Goal: Task Accomplishment & Management: Complete application form

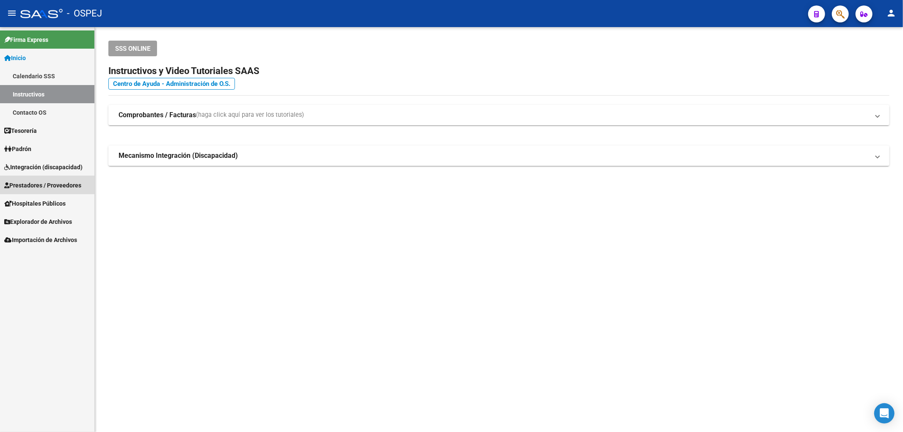
drag, startPoint x: 63, startPoint y: 180, endPoint x: 61, endPoint y: 184, distance: 4.5
click at [64, 181] on span "Prestadores / Proveedores" at bounding box center [42, 185] width 77 height 9
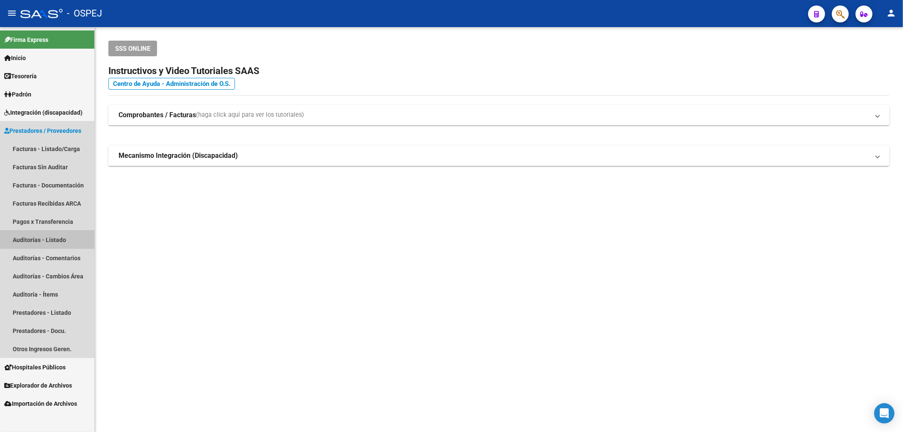
click at [71, 234] on link "Auditorías - Listado" at bounding box center [47, 240] width 94 height 18
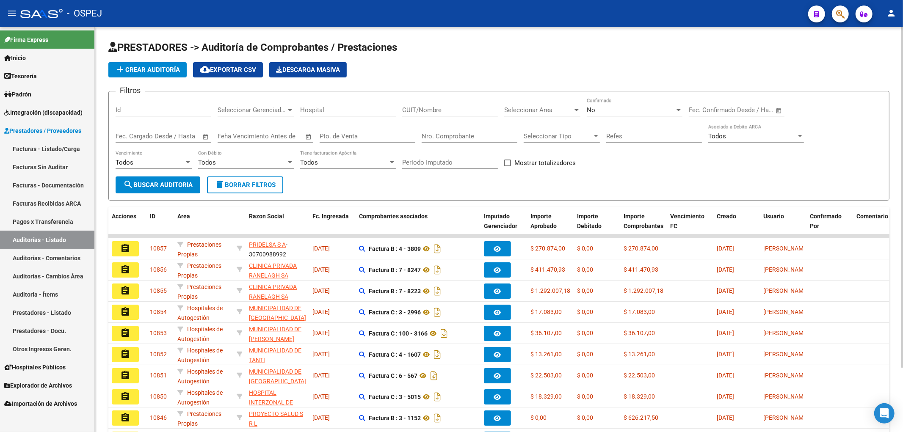
click at [172, 70] on span "add Crear Auditoría" at bounding box center [147, 70] width 65 height 8
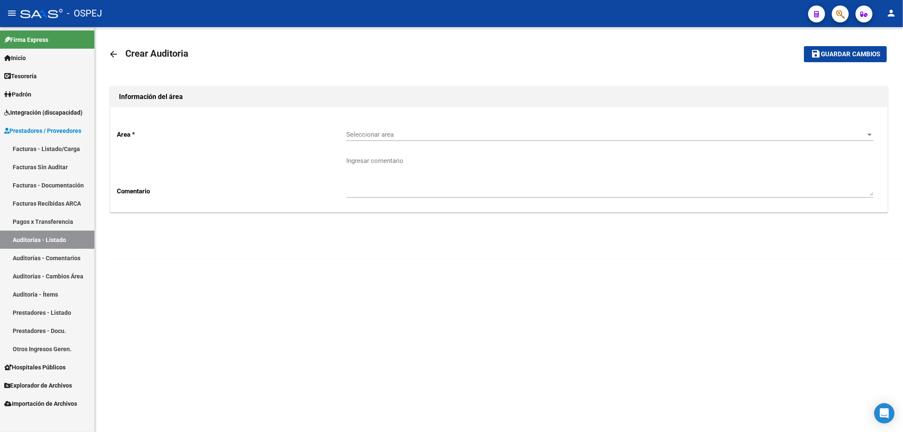
click at [457, 137] on span "Seleccionar area" at bounding box center [605, 135] width 519 height 8
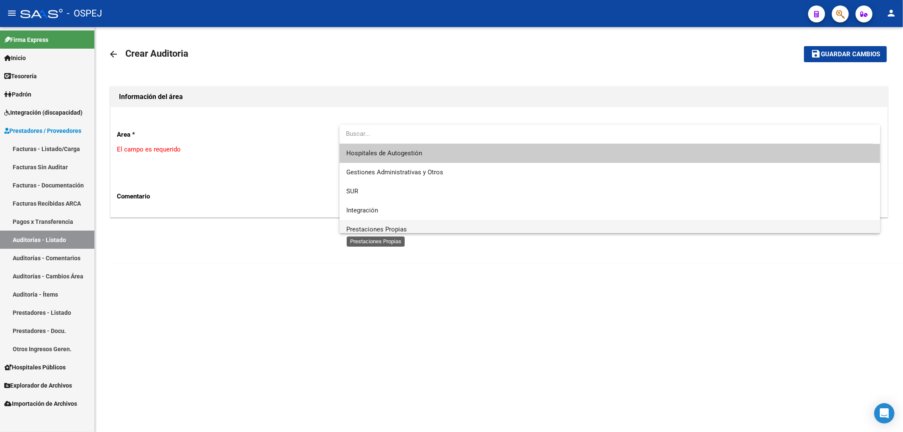
click at [394, 230] on span "Prestaciones Propias" at bounding box center [376, 230] width 61 height 8
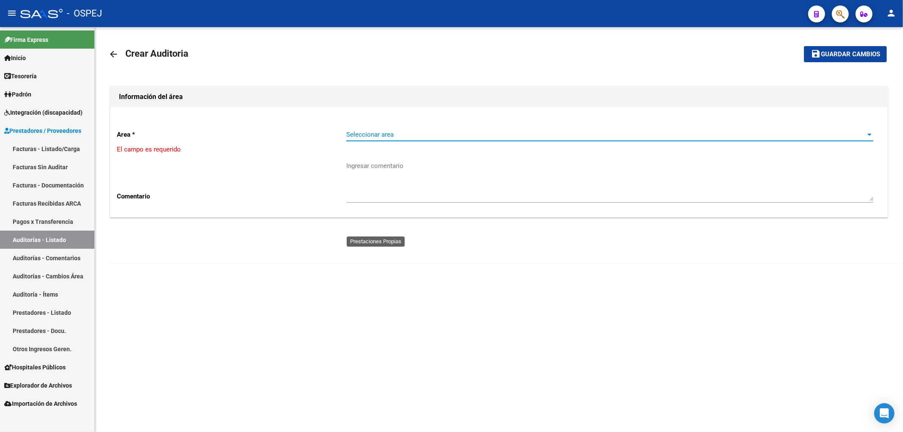
scroll to position [6, 0]
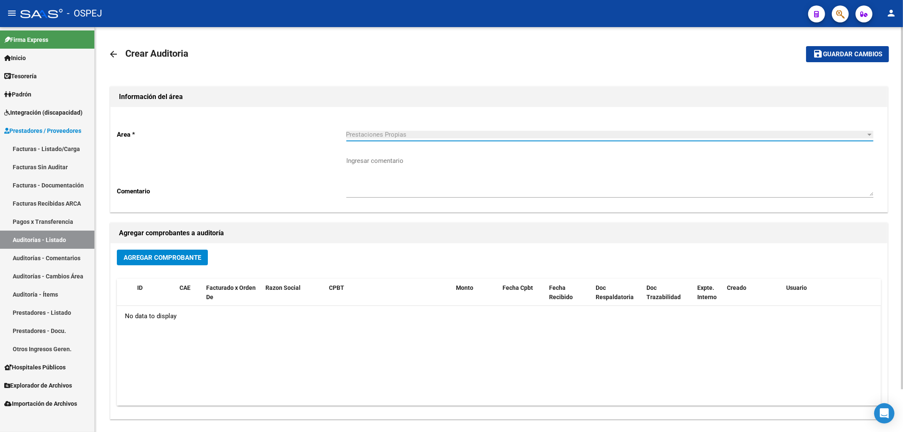
click at [196, 257] on span "Agregar Comprobante" at bounding box center [162, 258] width 77 height 8
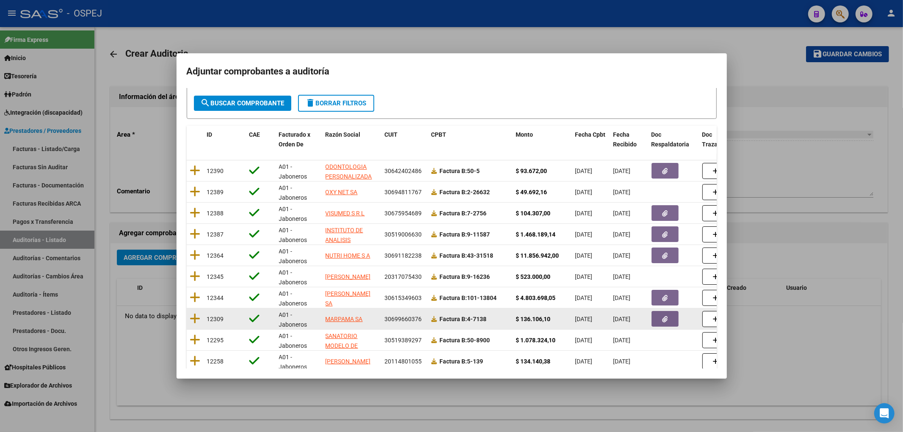
scroll to position [88, 0]
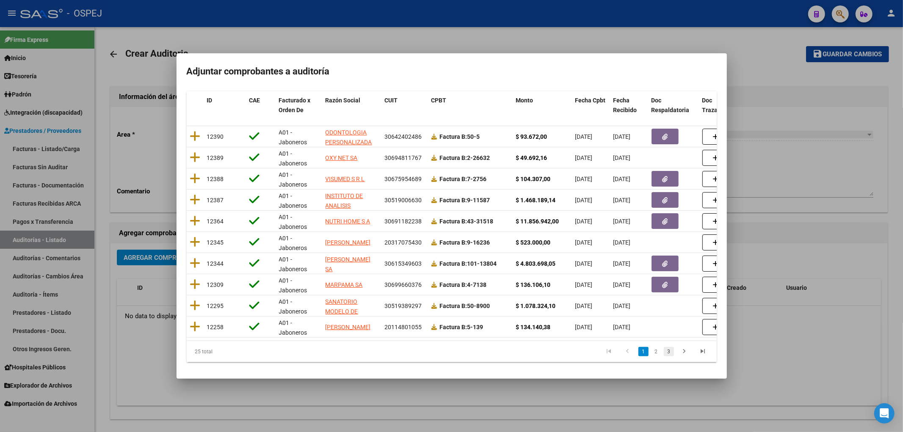
click at [664, 353] on link "3" at bounding box center [669, 351] width 10 height 9
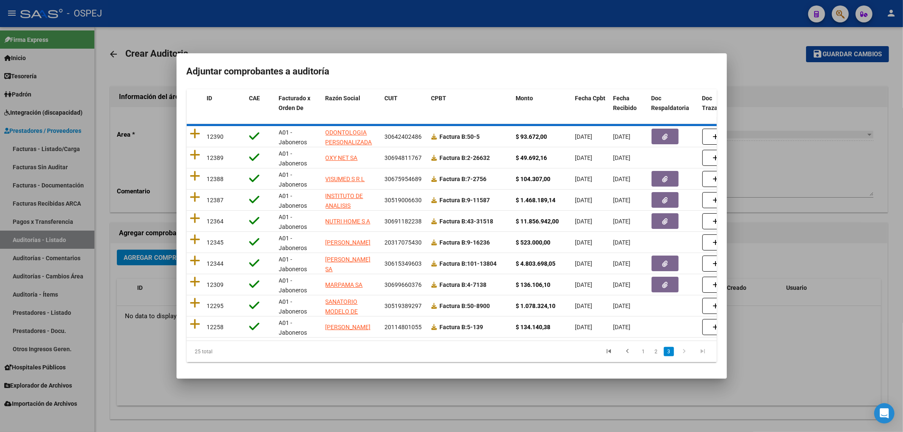
scroll to position [0, 0]
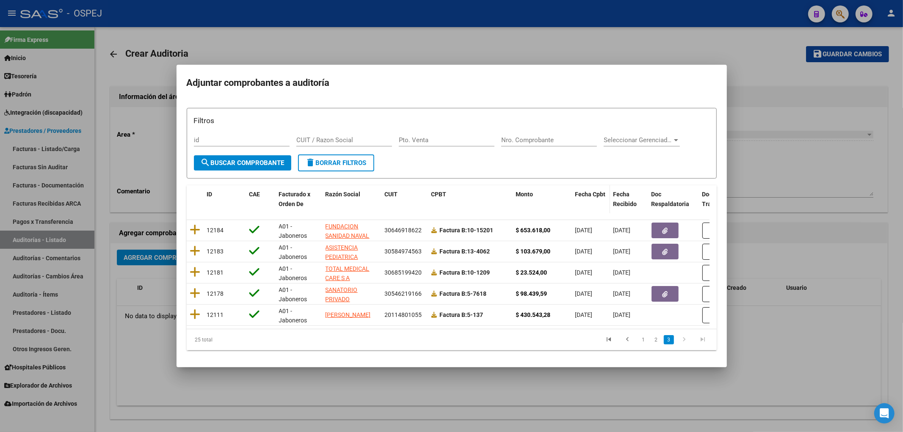
click at [587, 191] on span "Fecha Cpbt" at bounding box center [590, 194] width 30 height 7
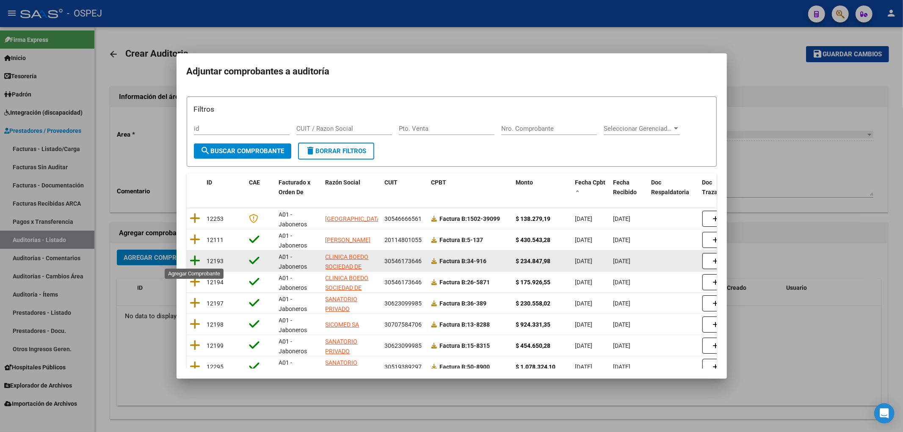
click at [195, 256] on icon at bounding box center [195, 261] width 11 height 12
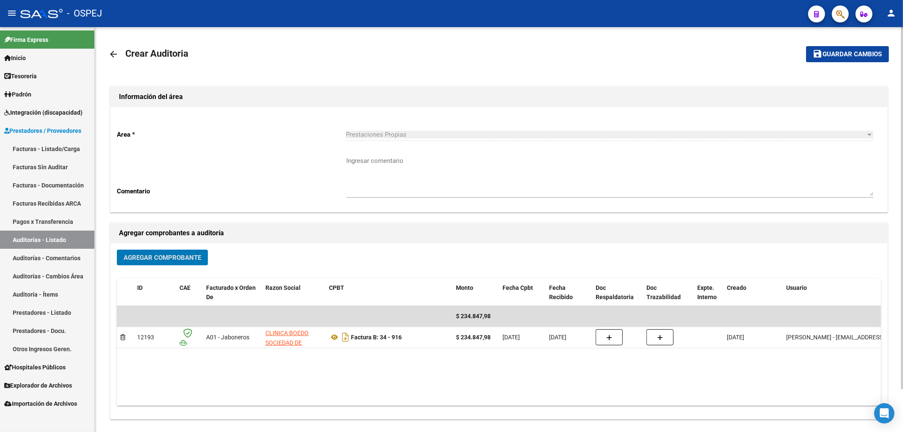
click at [858, 45] on mat-toolbar-row "save Guardar cambios" at bounding box center [808, 54] width 162 height 27
click at [851, 54] on span "Guardar cambios" at bounding box center [852, 55] width 59 height 8
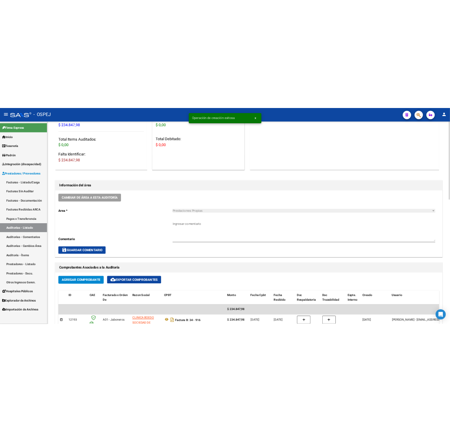
scroll to position [423, 0]
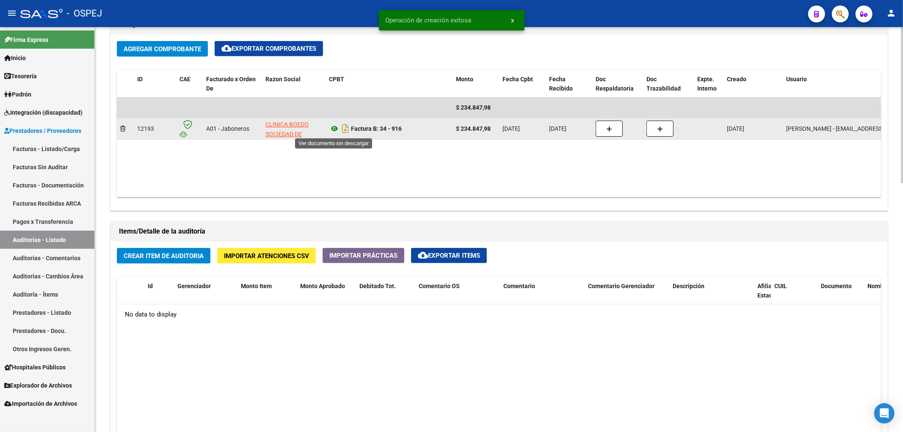
click at [333, 132] on icon at bounding box center [334, 129] width 11 height 10
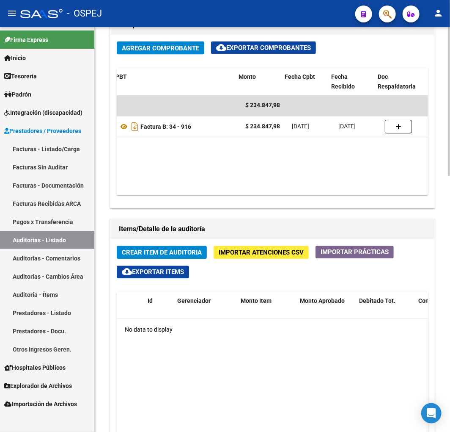
scroll to position [0, 217]
click at [251, 250] on span "Importar Atenciones CSV" at bounding box center [261, 253] width 85 height 8
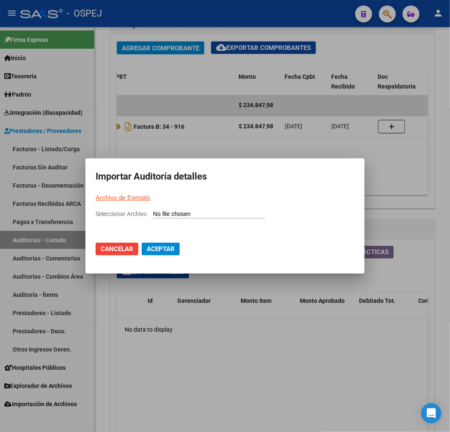
click at [212, 207] on mat-dialog-container "Importar Auditoría detalles Archivo de Ejemplo Seleccionar Archivo Cancelar Ace…" at bounding box center [224, 215] width 279 height 115
click at [208, 212] on input "Seleccionar Archivo" at bounding box center [209, 214] width 112 height 8
type input "C:\fakepath\Auditoria-demo-saas clinica boedo fb 34-916.csv"
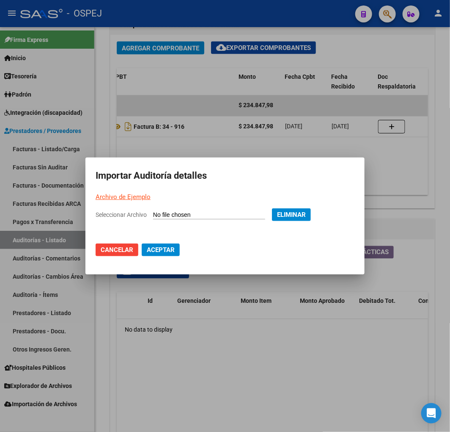
click at [163, 256] on mat-dialog-actions "Cancelar Aceptar" at bounding box center [225, 249] width 259 height 29
click at [179, 248] on button "Aceptar" at bounding box center [161, 249] width 38 height 13
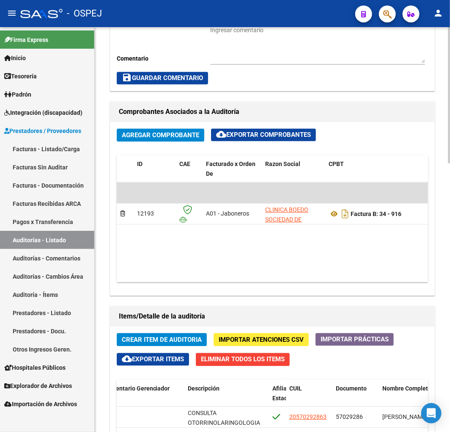
scroll to position [141, 0]
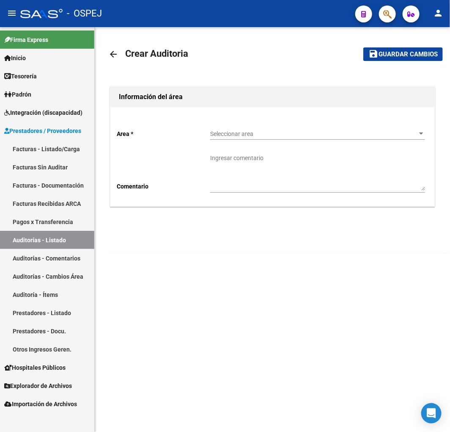
click at [286, 139] on div "Seleccionar area Seleccionar area" at bounding box center [317, 131] width 215 height 17
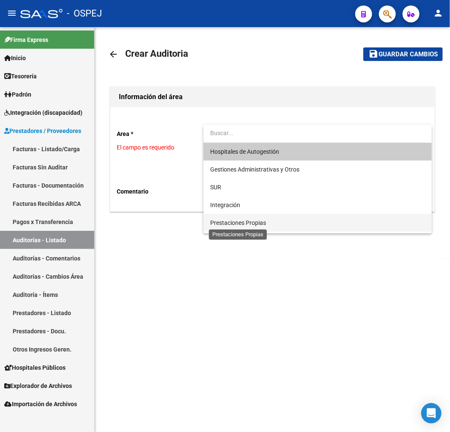
click at [242, 219] on span "Prestaciones Propias" at bounding box center [238, 222] width 56 height 7
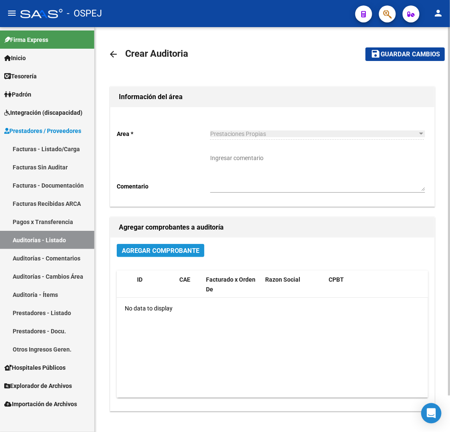
click at [185, 254] on span "Agregar Comprobante" at bounding box center [160, 251] width 77 height 8
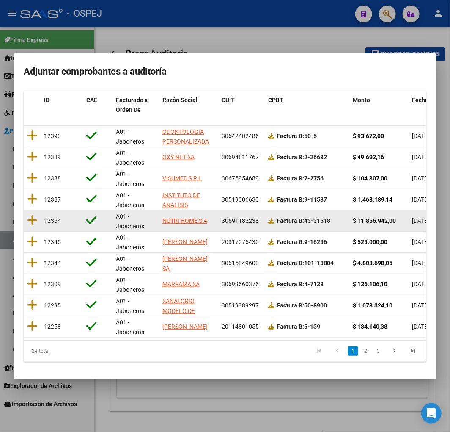
scroll to position [107, 0]
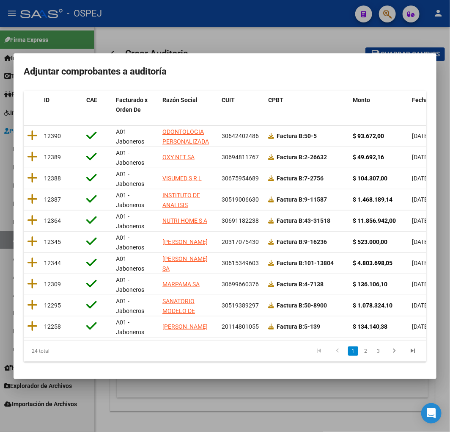
click at [416, 96] on span "Fecha Cpbt" at bounding box center [427, 99] width 30 height 7
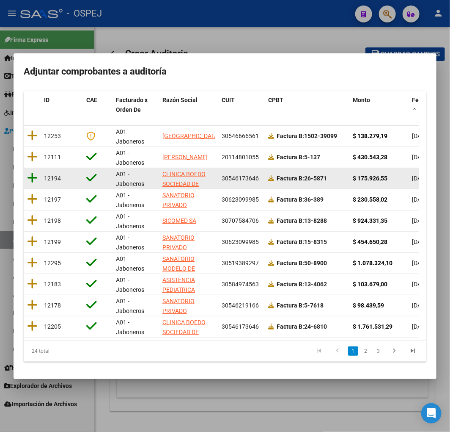
click at [32, 172] on icon at bounding box center [32, 178] width 11 height 12
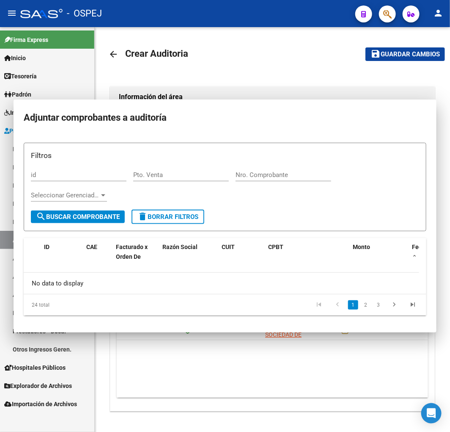
scroll to position [0, 0]
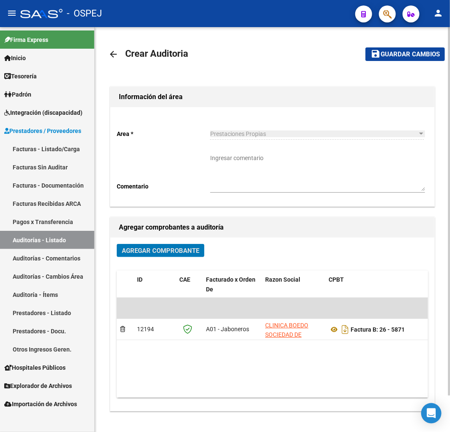
click at [383, 53] on span "Guardar cambios" at bounding box center [410, 55] width 59 height 8
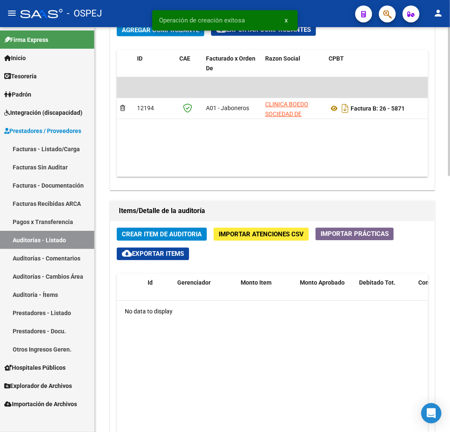
scroll to position [470, 0]
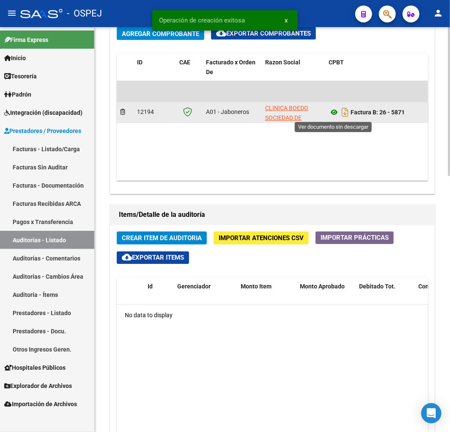
click at [332, 112] on icon at bounding box center [334, 112] width 11 height 10
